Goal: Task Accomplishment & Management: Use online tool/utility

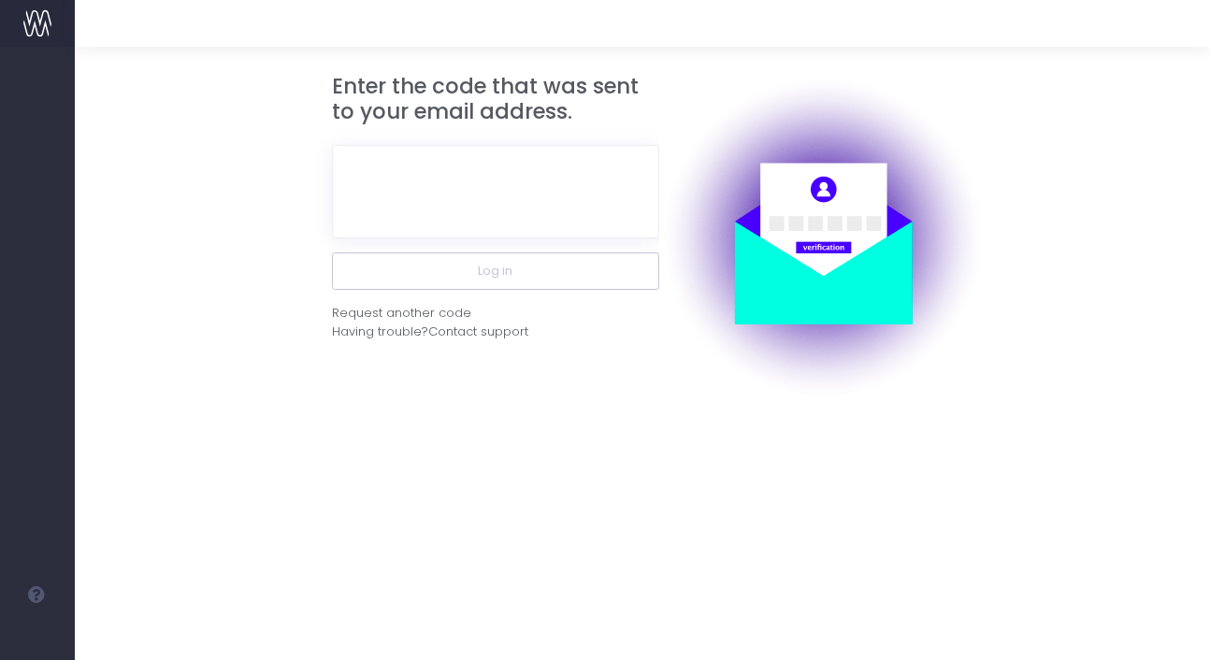
drag, startPoint x: 471, startPoint y: 45, endPoint x: 562, endPoint y: 170, distance: 154.6
click at [472, 45] on div at bounding box center [642, 23] width 1135 height 47
click at [490, 229] on input "text" at bounding box center [495, 191] width 327 height 93
type input "v"
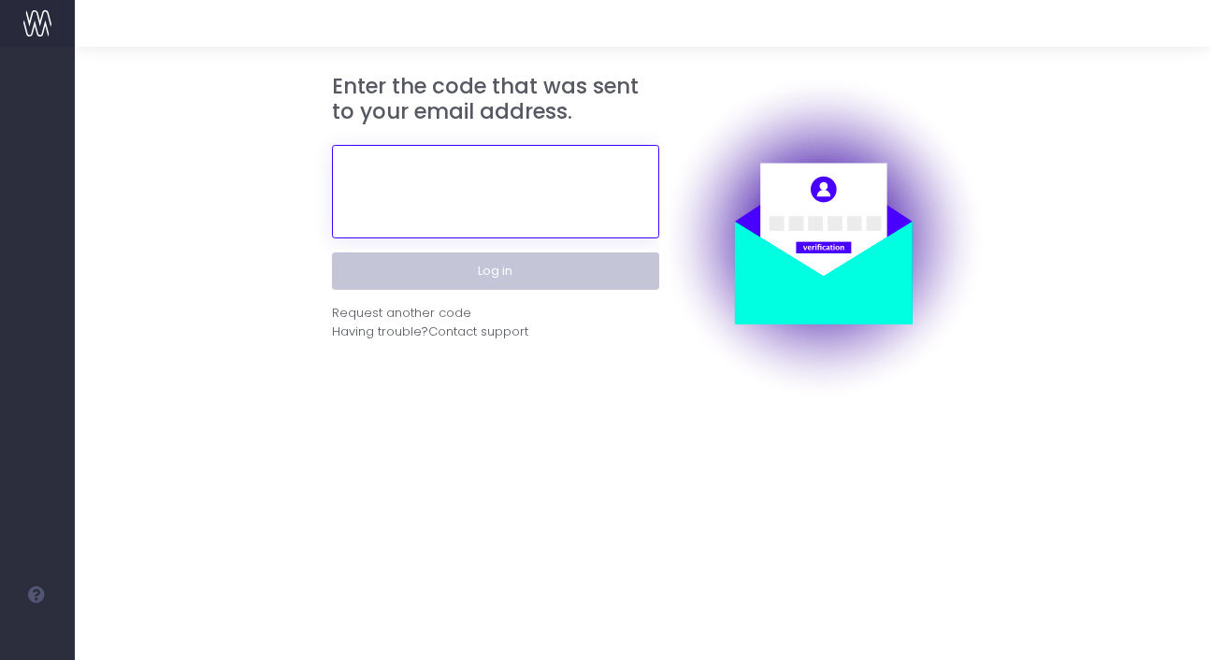
paste input "601175"
type input "601175"
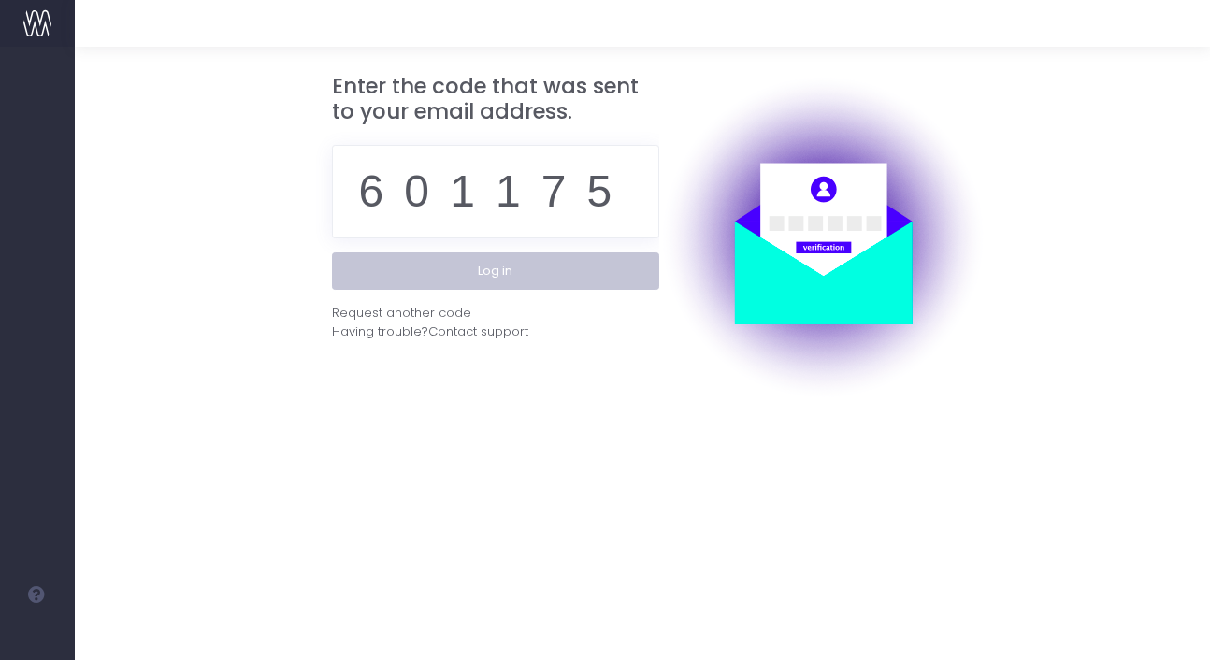
click at [577, 266] on button "Log in" at bounding box center [495, 270] width 327 height 37
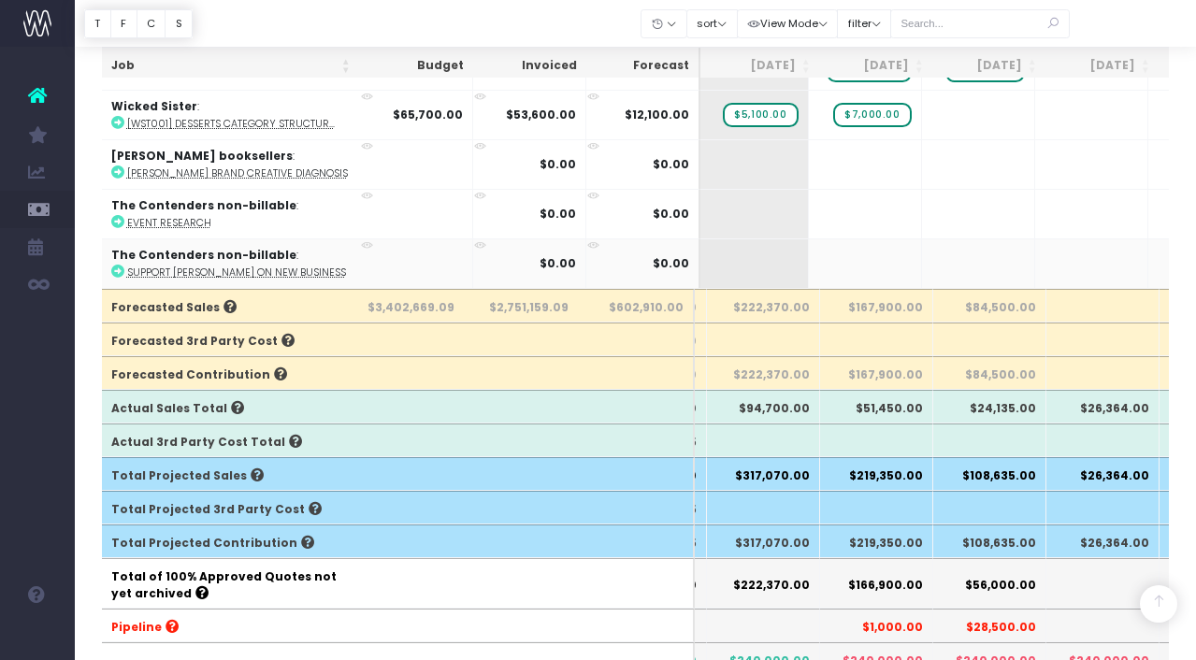
scroll to position [369, 0]
